Goal: Information Seeking & Learning: Learn about a topic

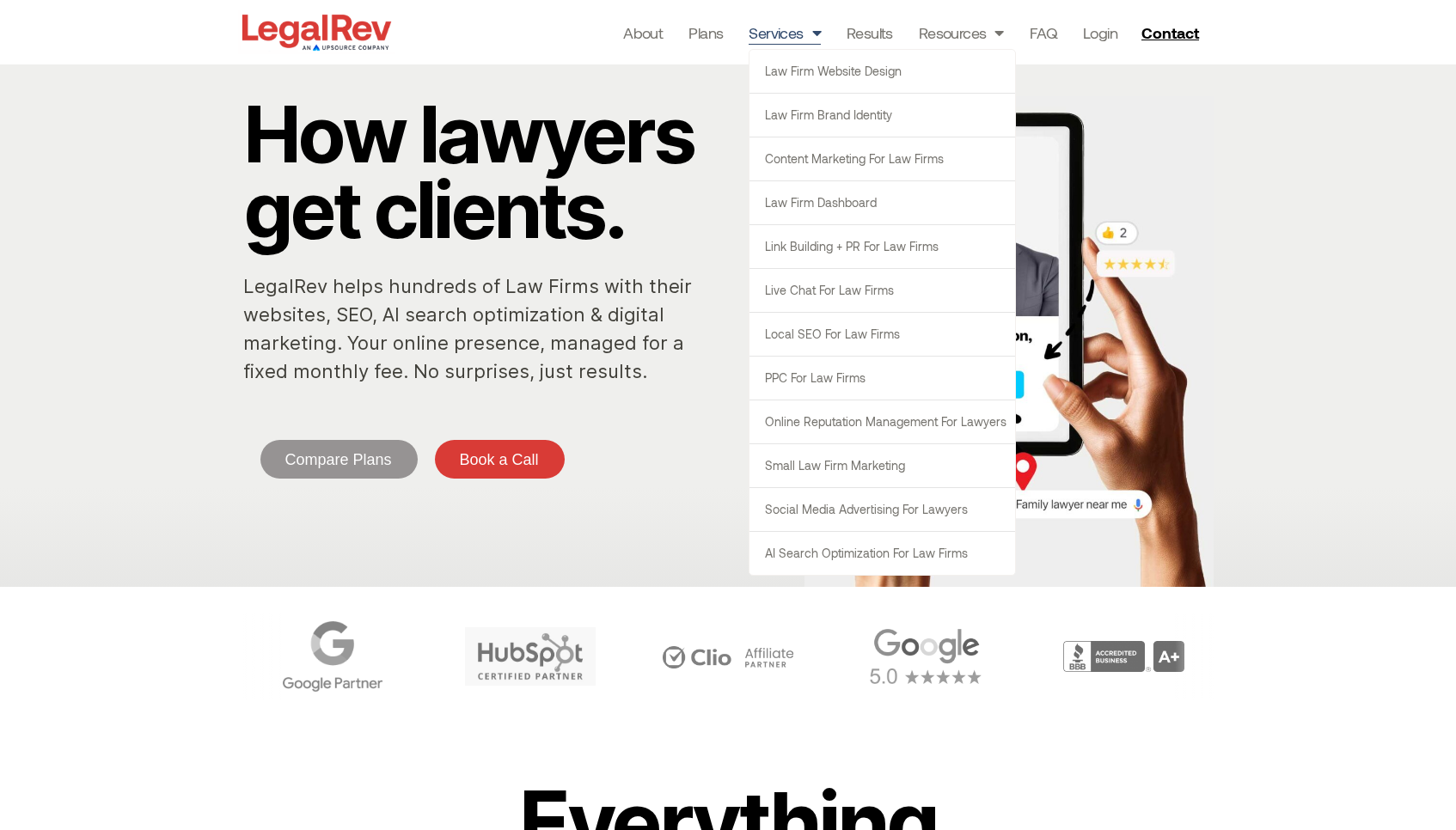
click at [809, 33] on span "Menu" at bounding box center [812, 32] width 17 height 33
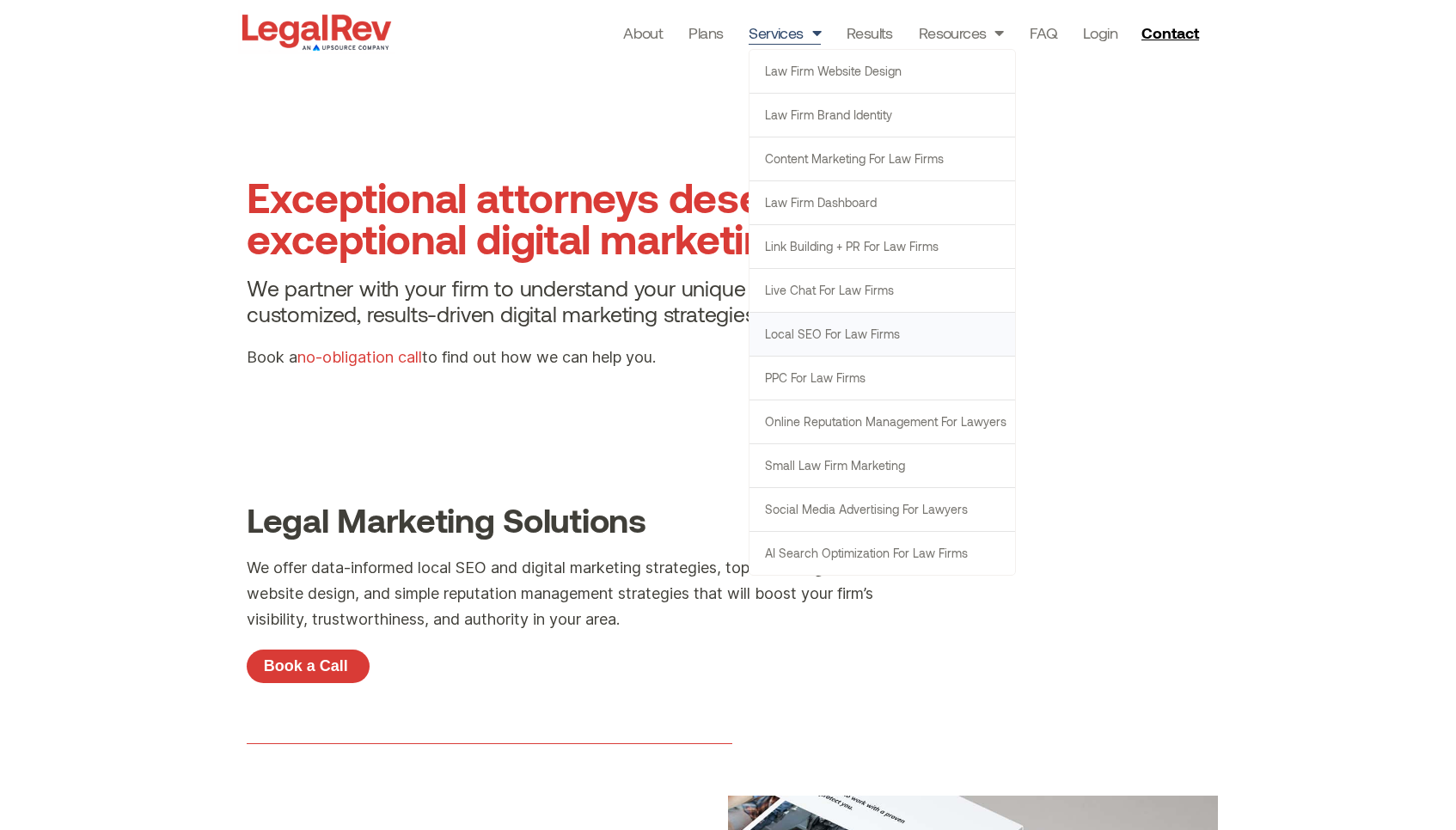
click at [841, 341] on link "Local SEO for Law Firms" at bounding box center [882, 334] width 266 height 43
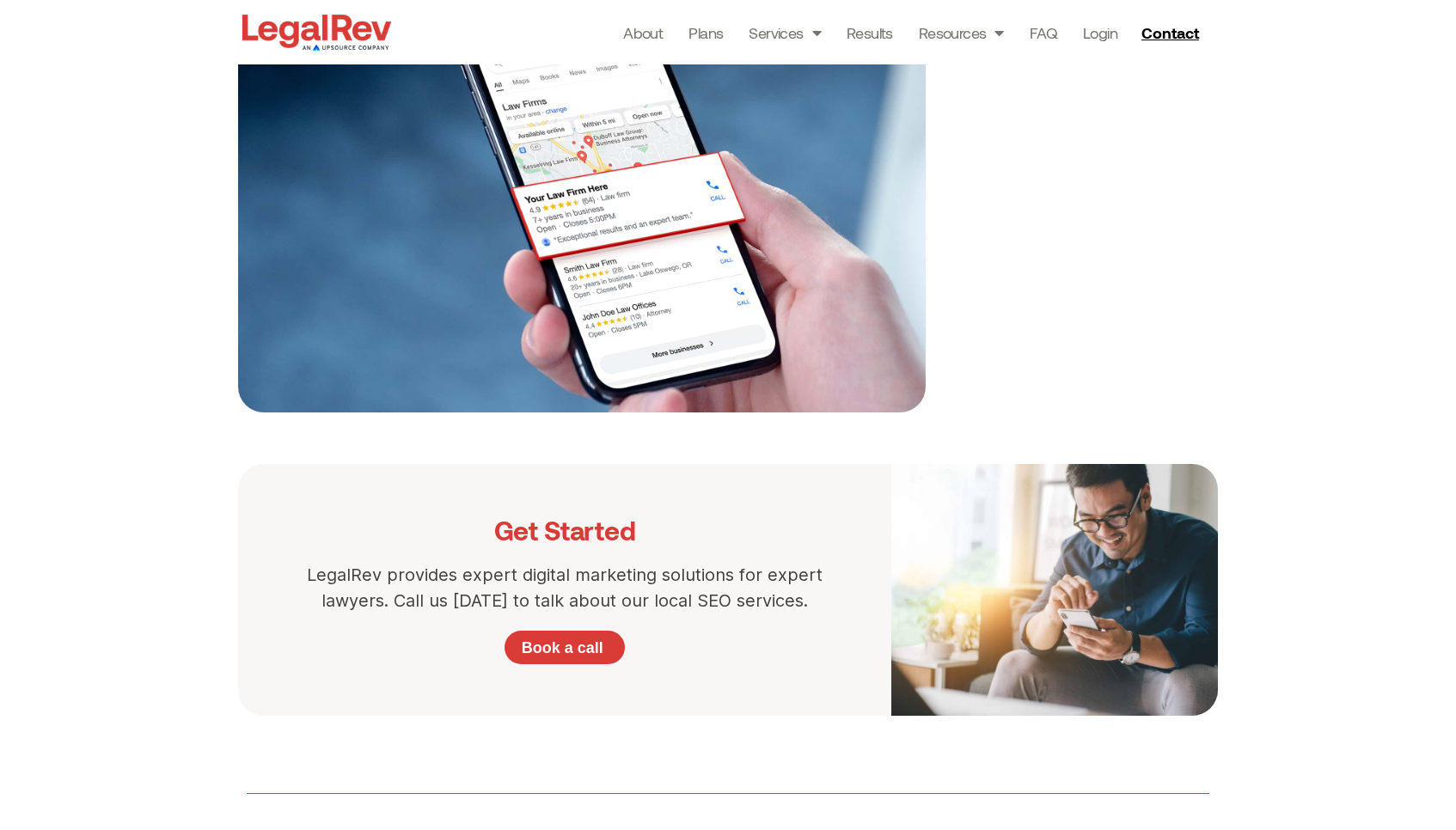
scroll to position [1648, 0]
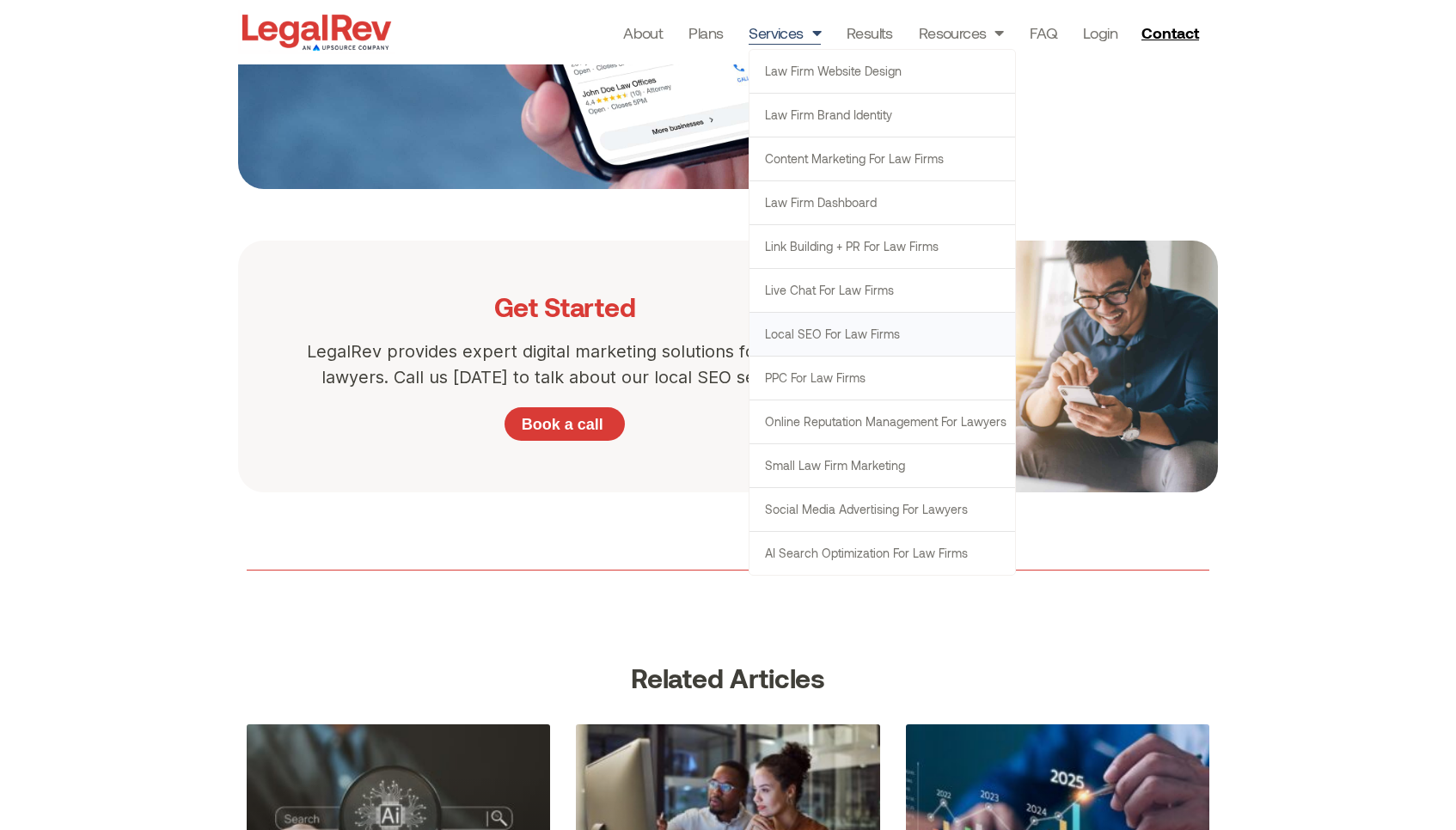
click at [607, 381] on p "LegalRev provides expert digital marketing solutions for expert lawyers. Call u…" at bounding box center [564, 364] width 550 height 52
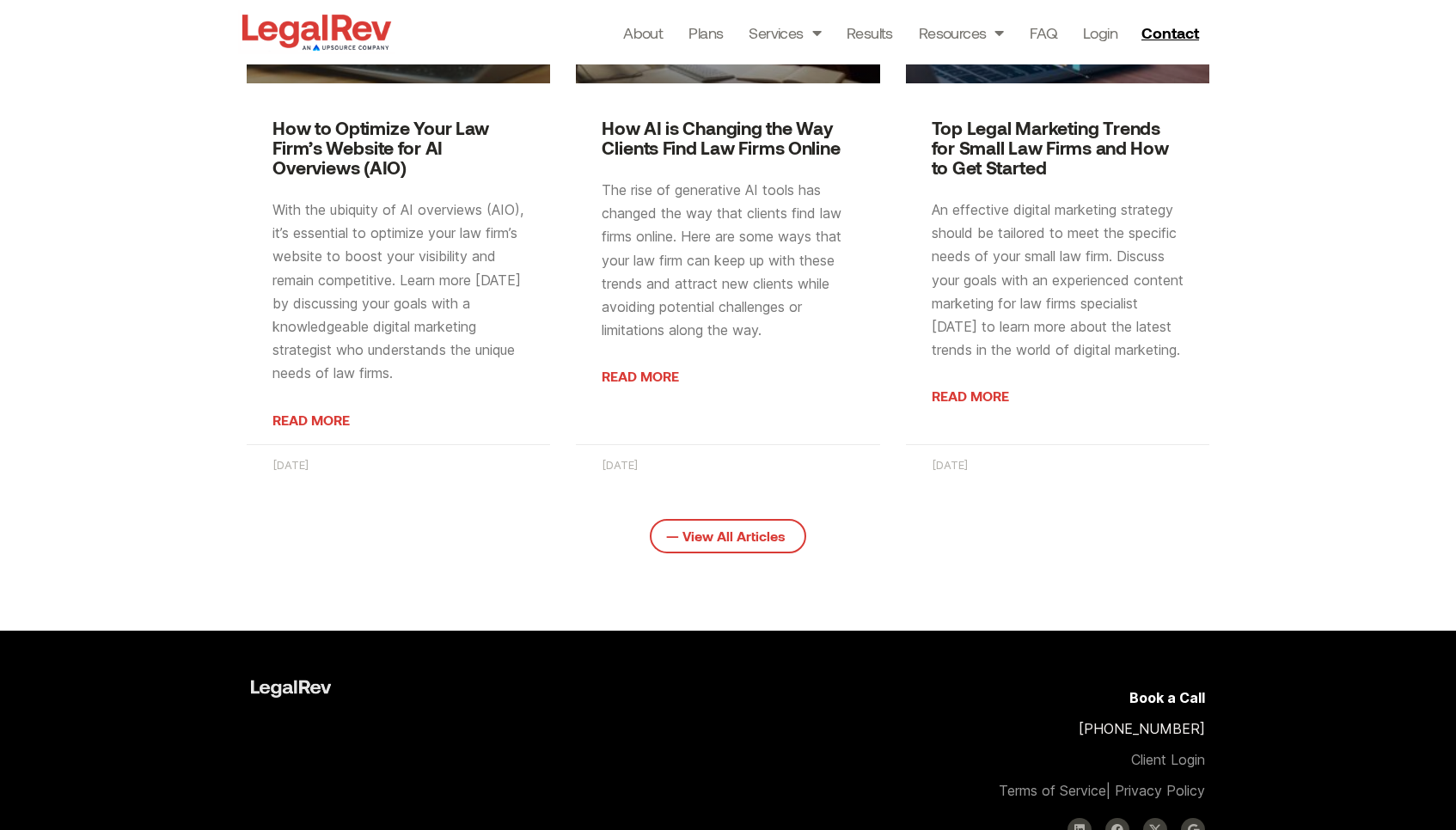
scroll to position [2505, 0]
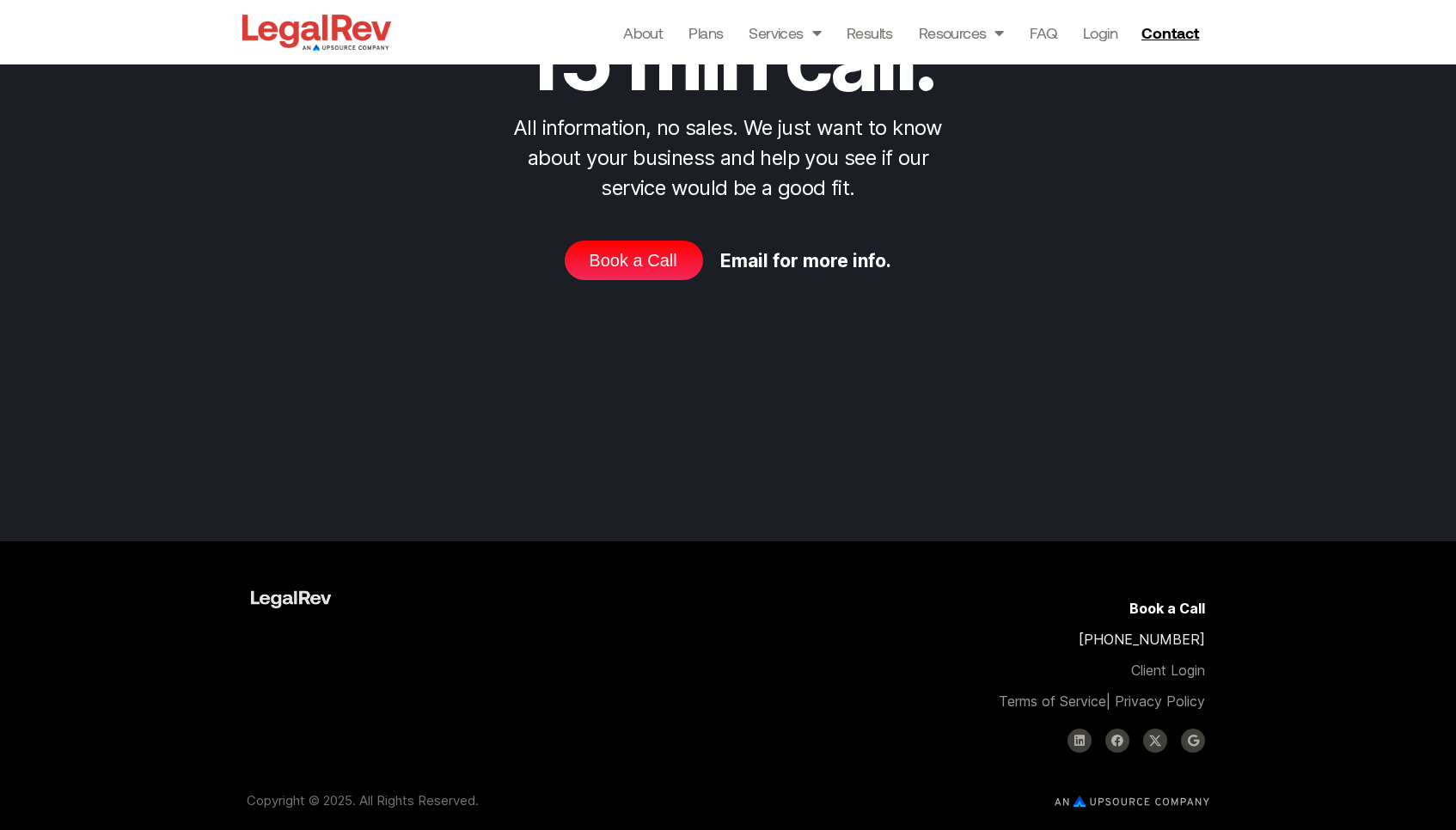
scroll to position [5611, 0]
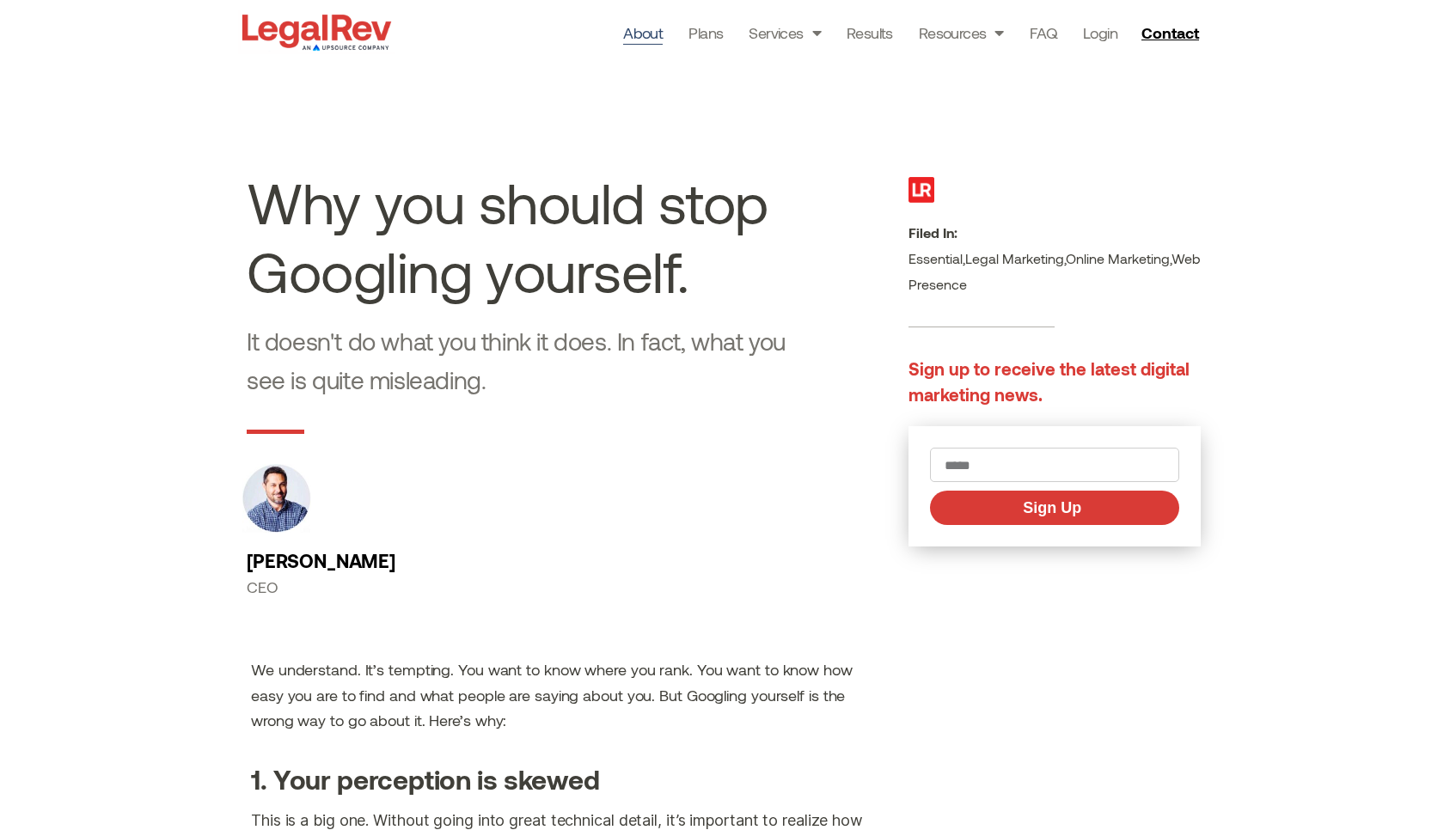
click at [638, 35] on link "About" at bounding box center [642, 32] width 40 height 24
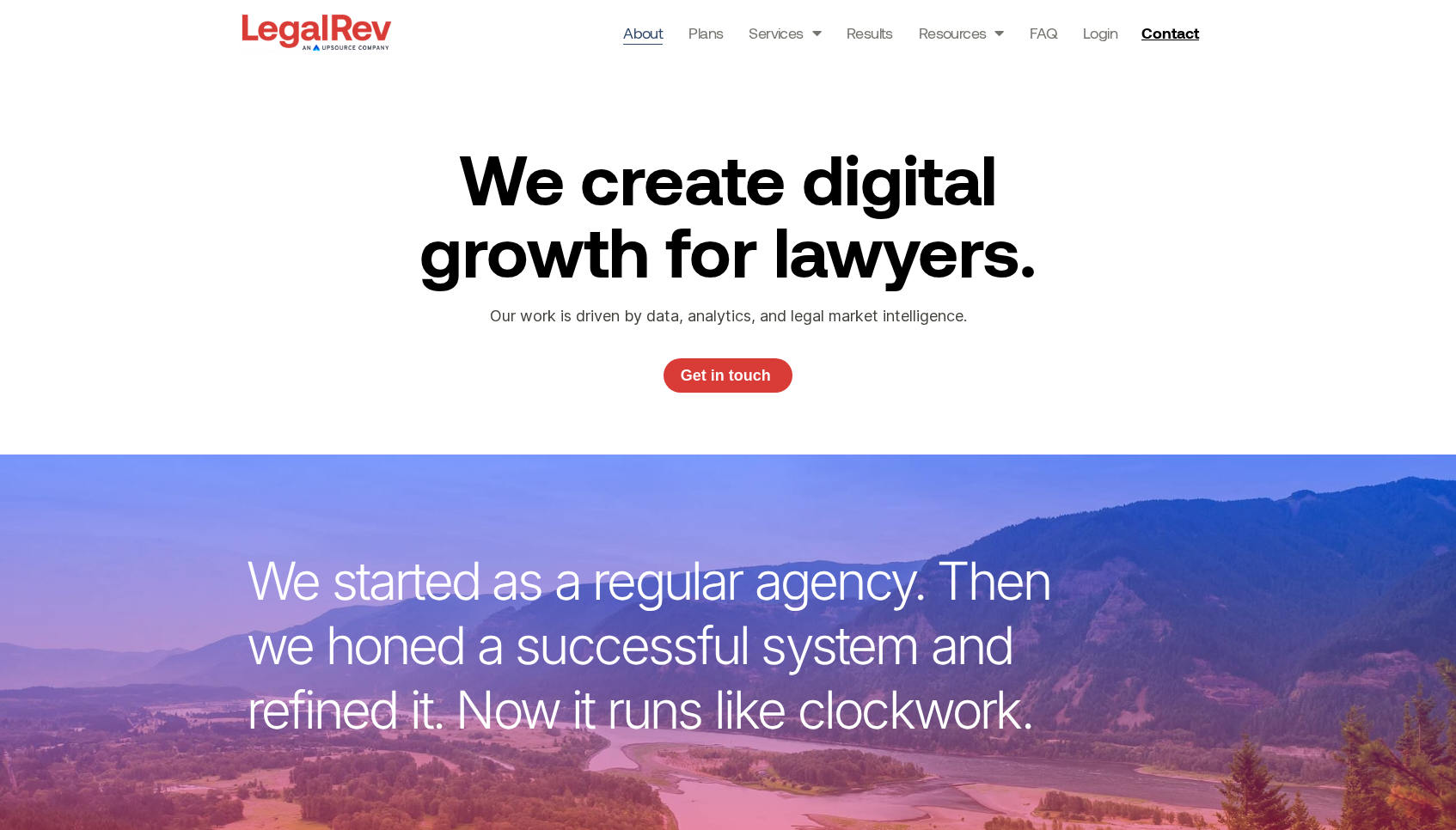
click at [313, 23] on img at bounding box center [317, 32] width 157 height 43
